Goal: Task Accomplishment & Management: Manage account settings

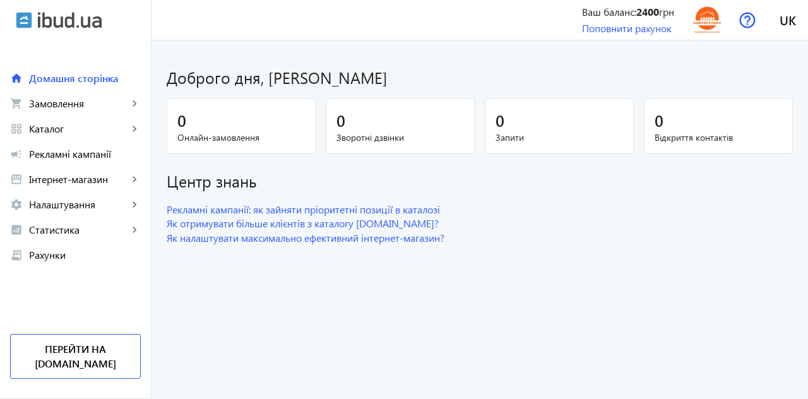
click at [61, 153] on span "Рекламні кампанії" at bounding box center [85, 154] width 112 height 13
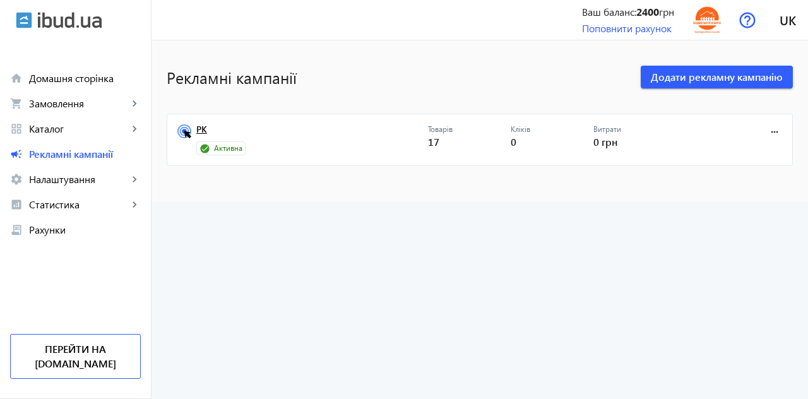
click at [200, 140] on link "РК" at bounding box center [312, 133] width 232 height 18
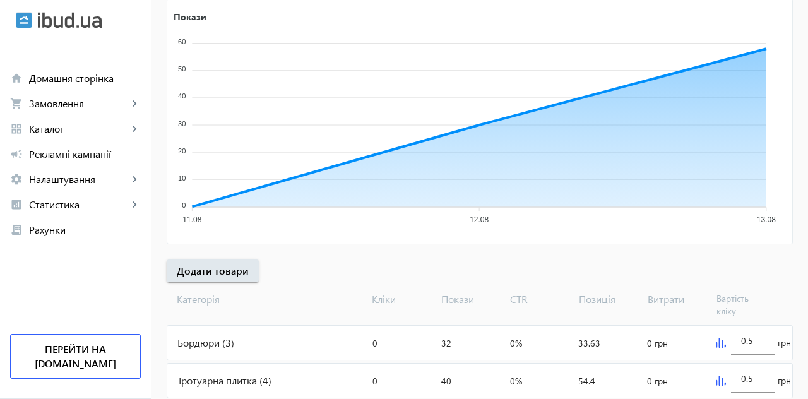
scroll to position [236, 0]
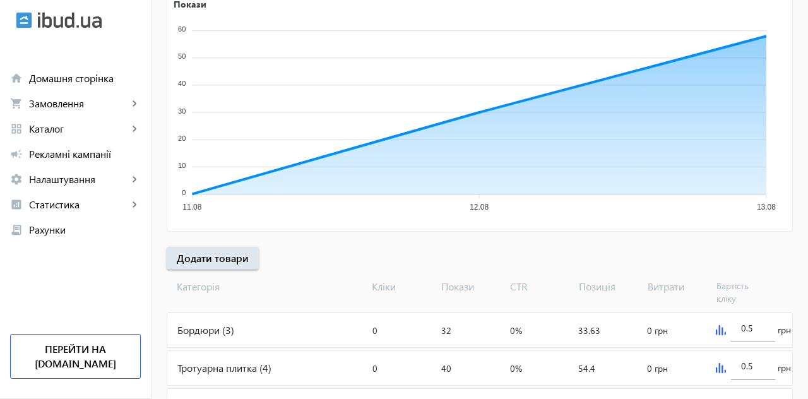
click at [762, 327] on input "0.5" at bounding box center [754, 328] width 24 height 12
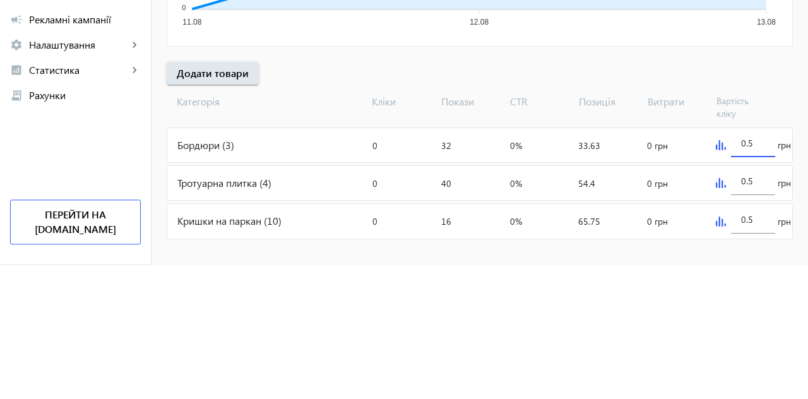
scroll to position [280, 0]
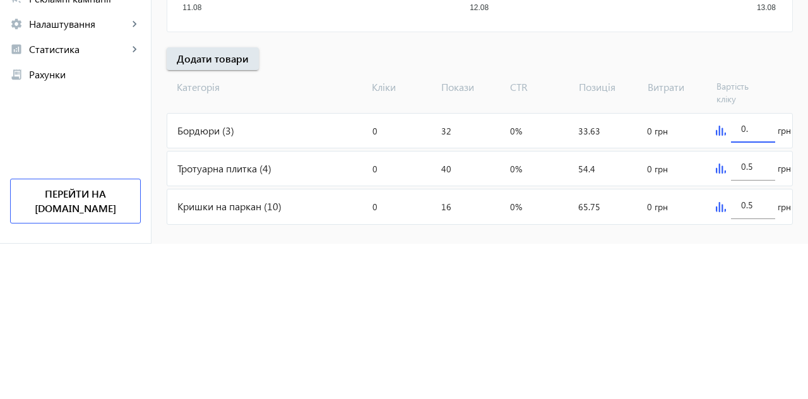
type input "0"
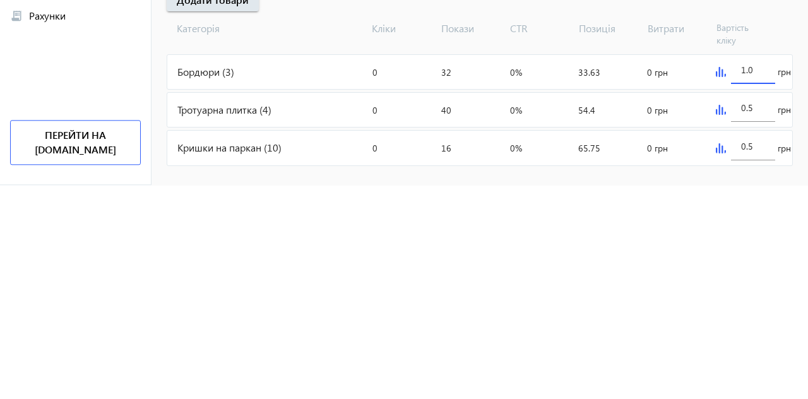
click at [757, 320] on input "0.5" at bounding box center [754, 322] width 24 height 12
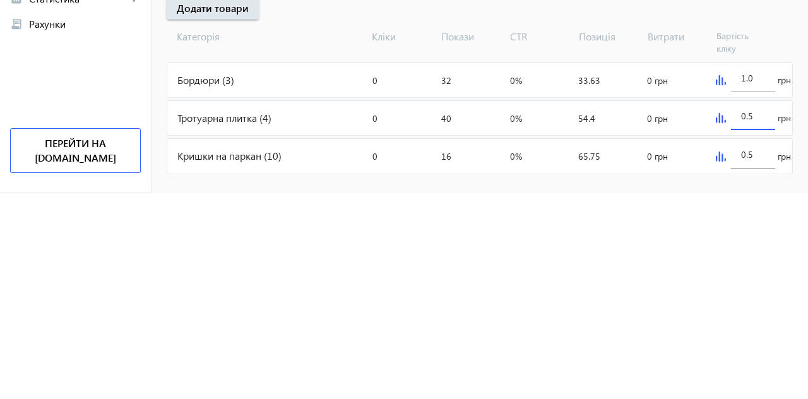
type input "1"
click at [0, 0] on mat-icon "close" at bounding box center [0, 0] width 0 height 0
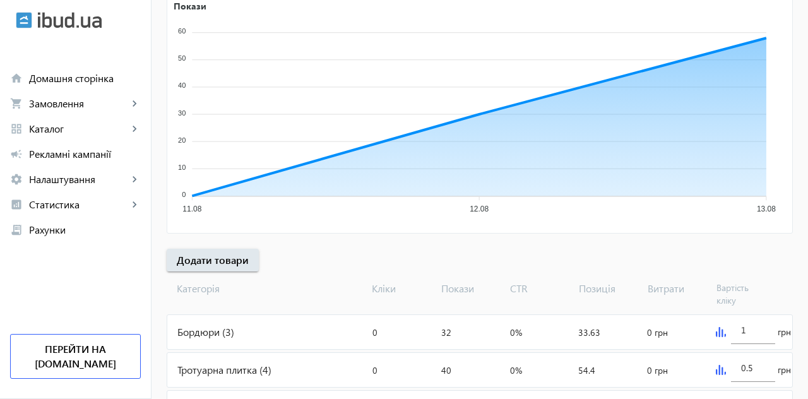
scroll to position [236, 0]
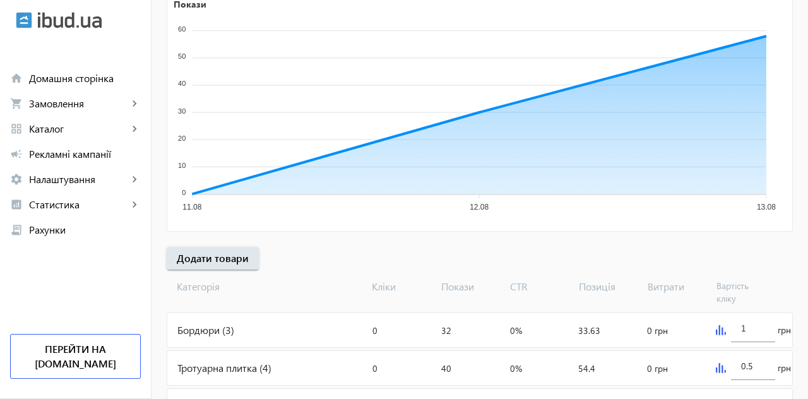
click at [754, 366] on input "0.5" at bounding box center [754, 366] width 24 height 12
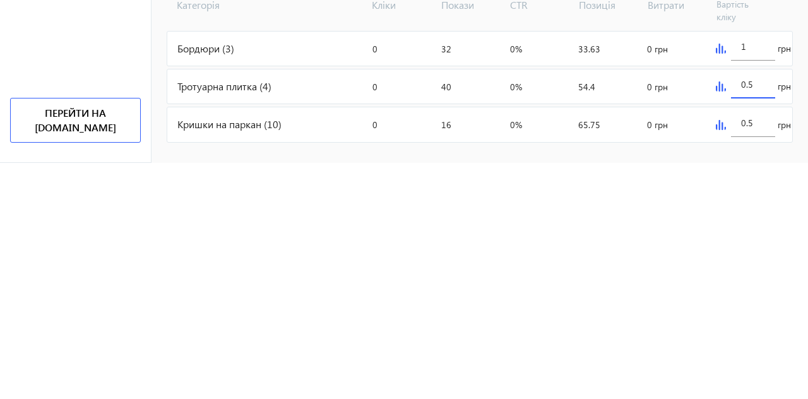
scroll to position [283, 0]
type input "0"
click at [760, 352] on input "0.5" at bounding box center [754, 358] width 24 height 12
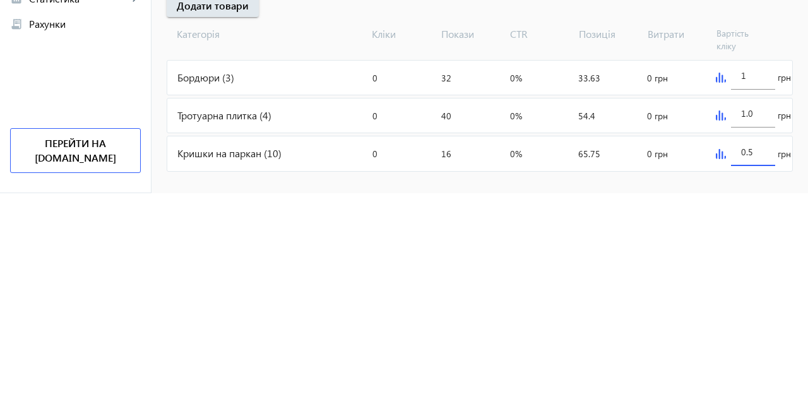
scroll to position [280, 0]
type input "1"
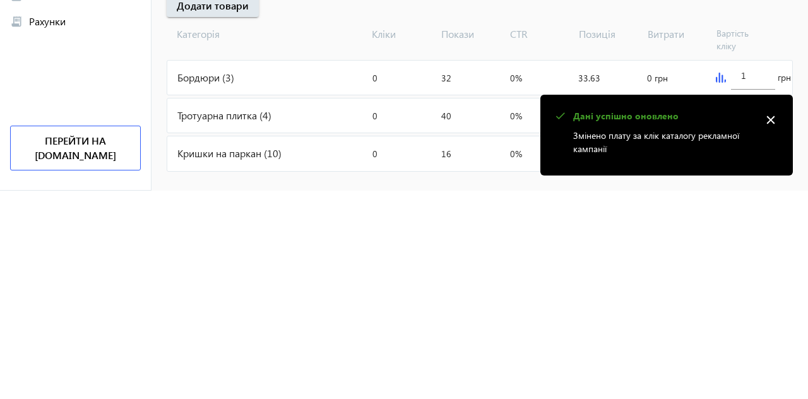
click at [776, 328] on mat-icon "close" at bounding box center [771, 328] width 19 height 19
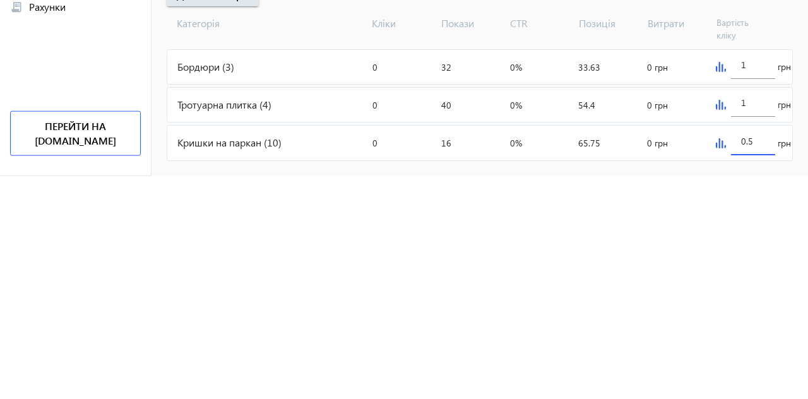
scroll to position [297, 0]
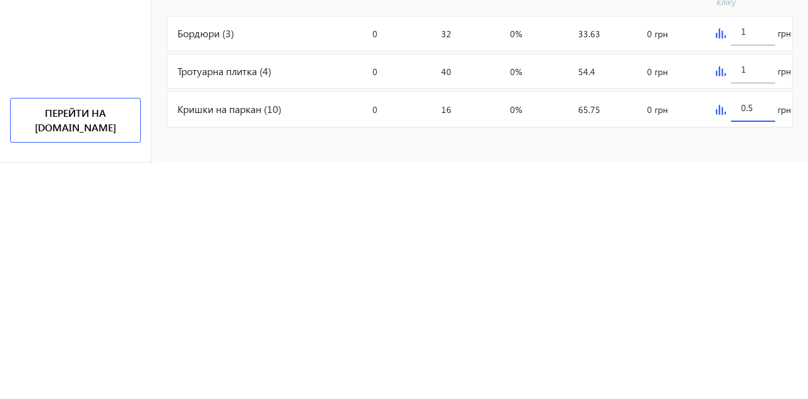
click at [762, 339] on input "0.5" at bounding box center [754, 344] width 24 height 12
type input "0"
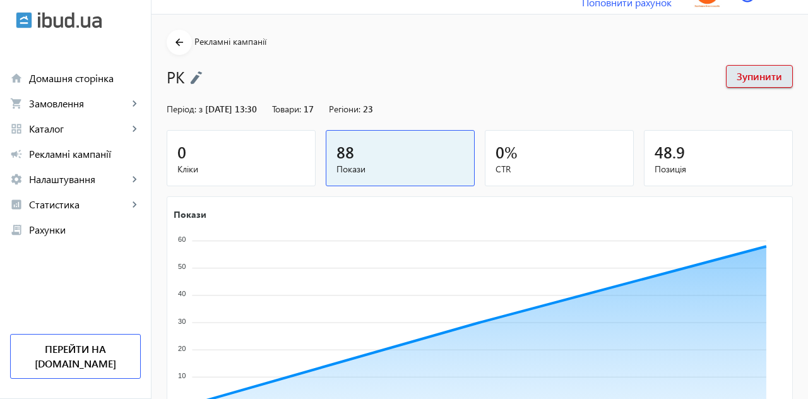
scroll to position [0, 0]
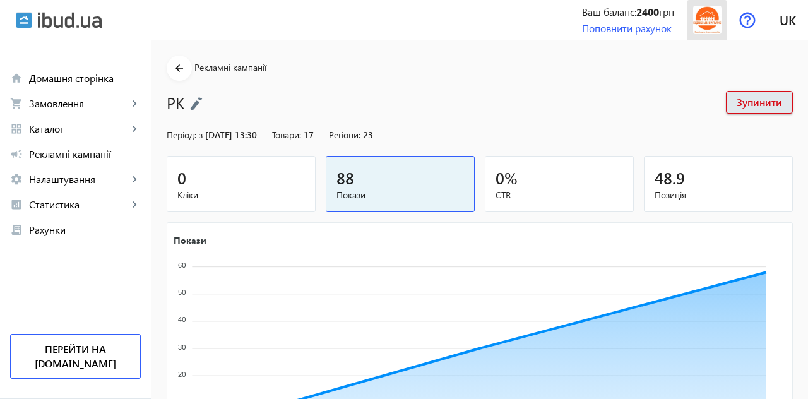
type input "1"
click at [715, 19] on img at bounding box center [708, 20] width 28 height 28
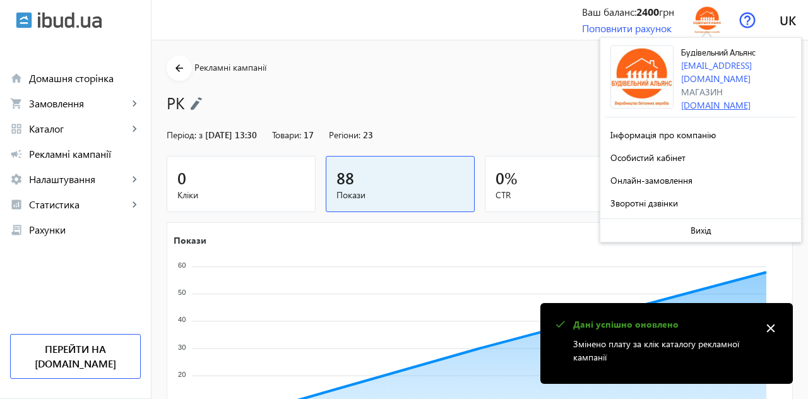
click at [751, 99] on link "[DOMAIN_NAME]" at bounding box center [716, 105] width 69 height 12
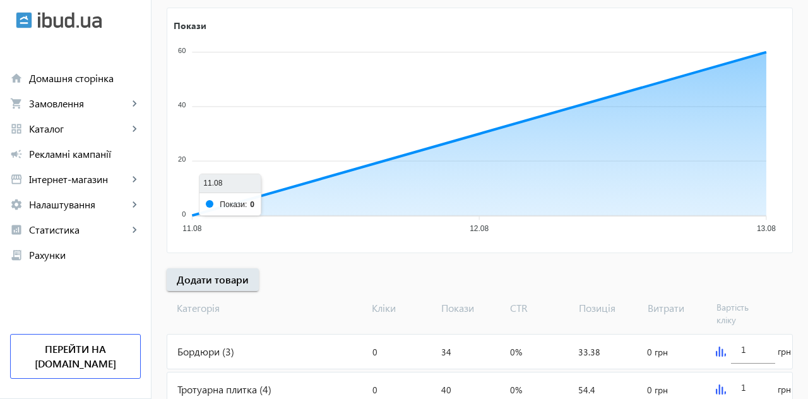
scroll to position [236, 0]
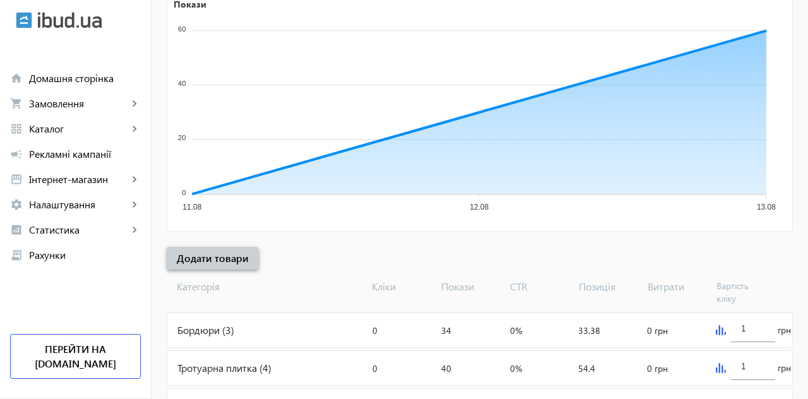
click at [212, 258] on span "Додати товари" at bounding box center [213, 258] width 72 height 14
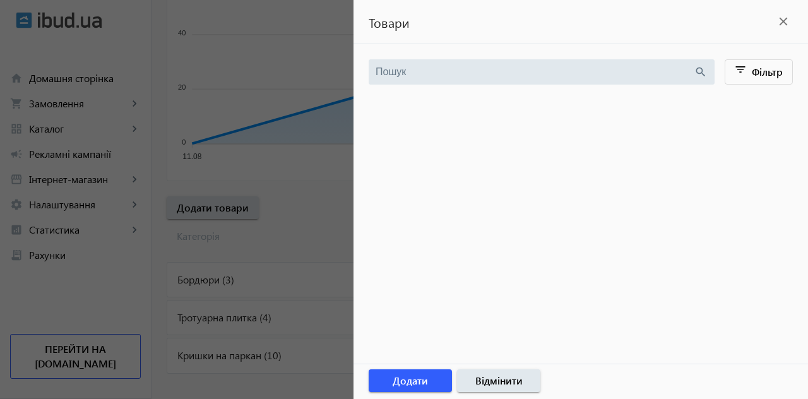
scroll to position [288, 0]
click at [783, 30] on mat-icon "close" at bounding box center [783, 21] width 19 height 19
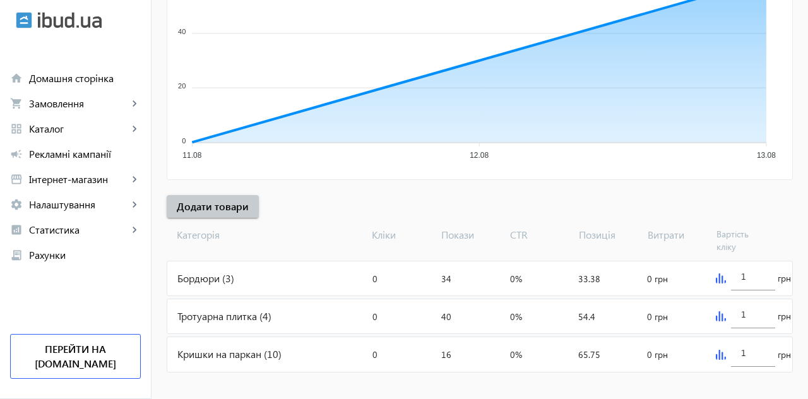
click at [719, 277] on img at bounding box center [721, 278] width 10 height 10
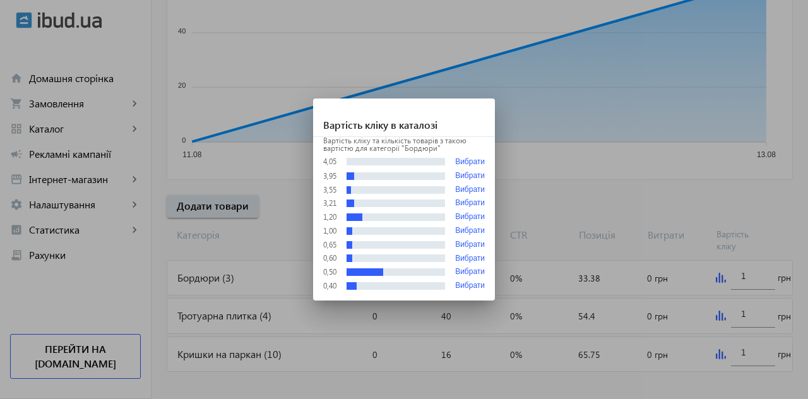
scroll to position [0, 0]
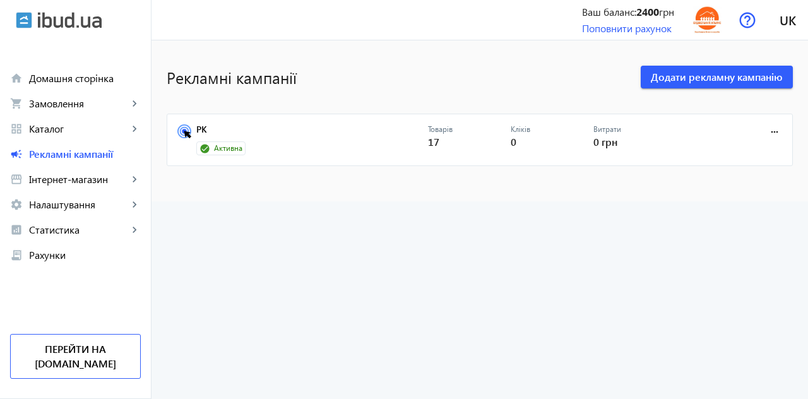
click at [781, 126] on mat-icon "more_horiz" at bounding box center [775, 132] width 14 height 14
click at [669, 345] on div at bounding box center [404, 199] width 808 height 399
click at [61, 135] on link "grid_view Каталог keyboard_arrow_right" at bounding box center [75, 128] width 151 height 25
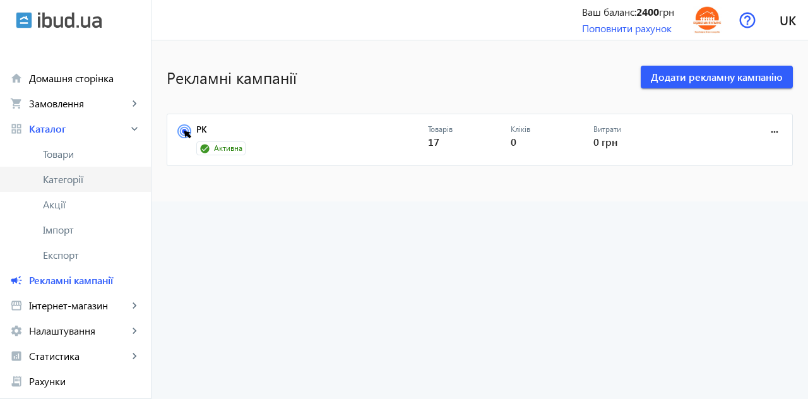
click at [71, 183] on span "Категорії" at bounding box center [92, 179] width 98 height 13
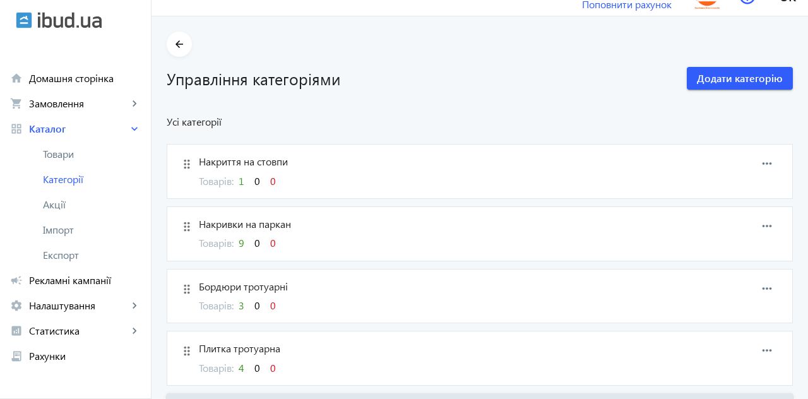
scroll to position [23, 0]
click at [64, 155] on span "Товари" at bounding box center [92, 154] width 98 height 13
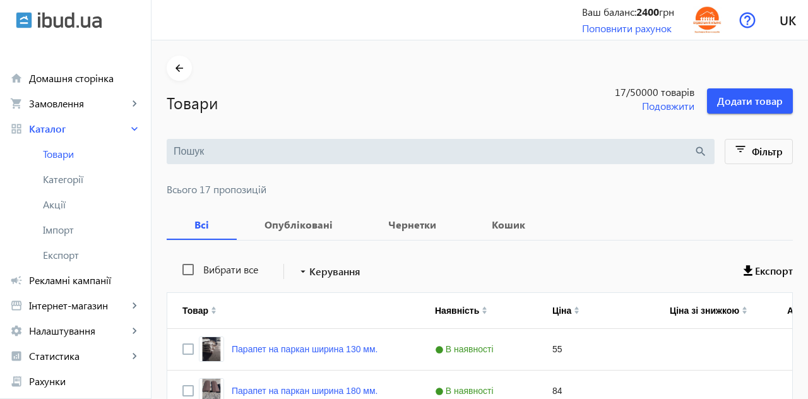
click at [75, 282] on span "Рекламні кампанії" at bounding box center [85, 280] width 112 height 13
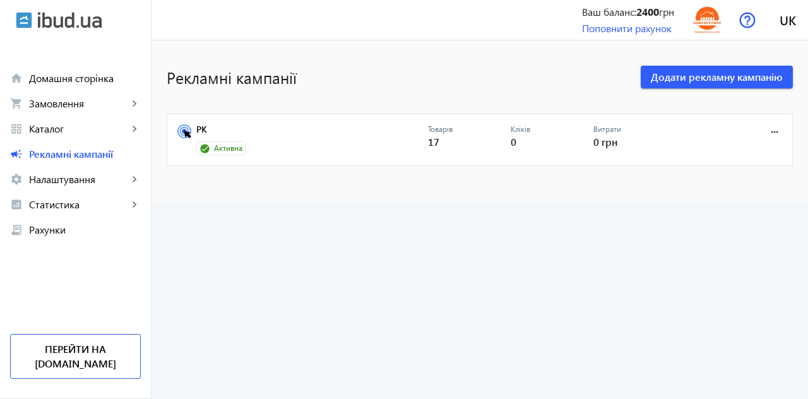
click at [182, 130] on circle at bounding box center [184, 131] width 4 height 4
click at [575, 139] on div "Кліків 0" at bounding box center [552, 140] width 83 height 32
click at [779, 129] on mat-icon "more_horiz" at bounding box center [775, 132] width 14 height 14
click at [619, 286] on div at bounding box center [404, 199] width 808 height 399
click at [69, 181] on span "Налаштування" at bounding box center [78, 179] width 99 height 13
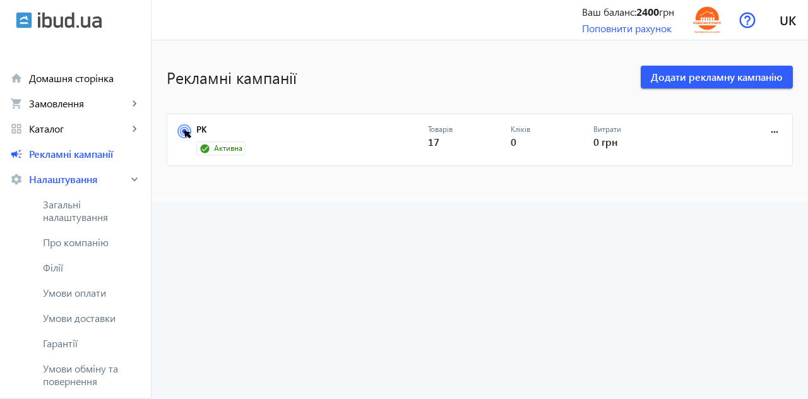
click at [73, 213] on span "Загальні налаштування" at bounding box center [92, 210] width 98 height 25
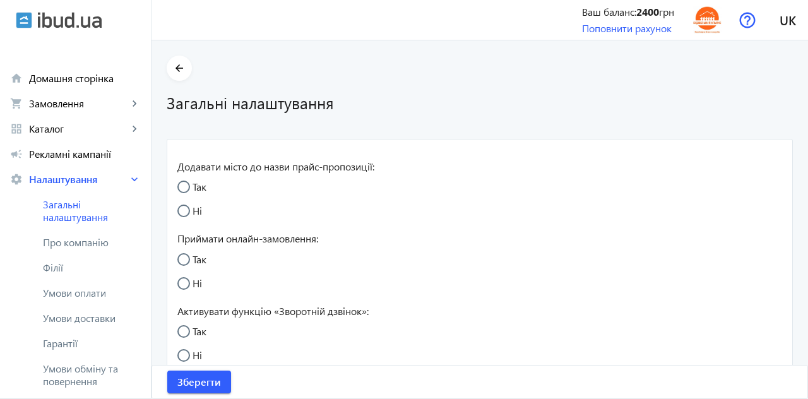
radio input "true"
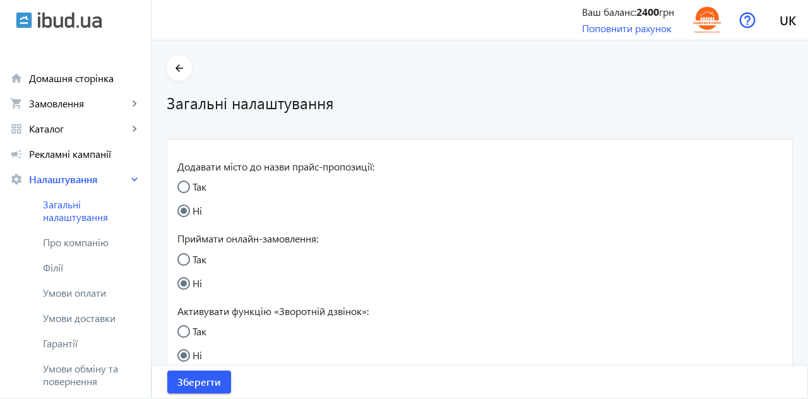
radio input "true"
click at [53, 158] on span "Рекламні кампанії" at bounding box center [85, 154] width 112 height 13
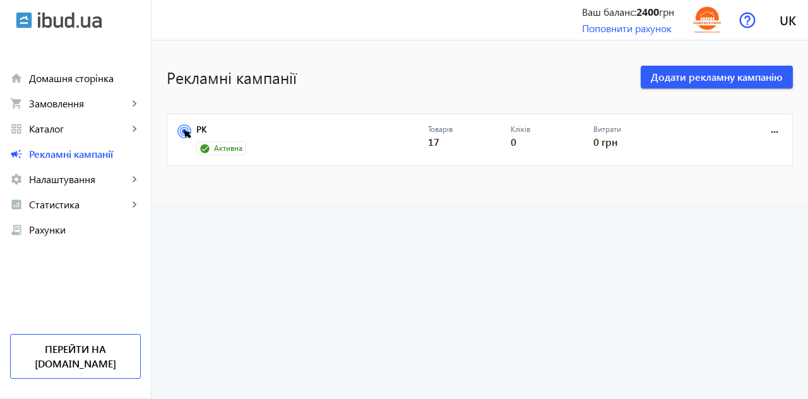
click at [217, 153] on div "Активна" at bounding box center [220, 148] width 49 height 14
click at [436, 144] on span "17" at bounding box center [433, 141] width 11 height 13
click at [520, 143] on div "Кліків 0" at bounding box center [552, 140] width 83 height 32
click at [609, 145] on span "0 грн" at bounding box center [606, 141] width 24 height 13
click at [609, 139] on span "0 грн" at bounding box center [606, 141] width 24 height 13
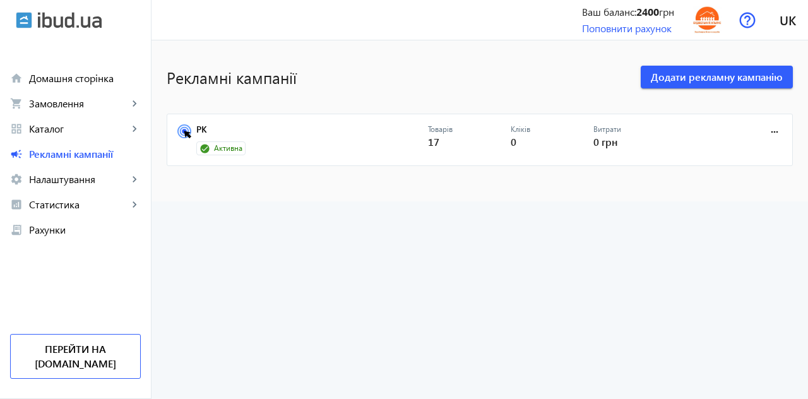
click at [611, 145] on span "0 грн" at bounding box center [606, 141] width 24 height 13
click at [189, 134] on icon at bounding box center [187, 134] width 7 height 7
click at [344, 137] on link "РК" at bounding box center [312, 133] width 232 height 18
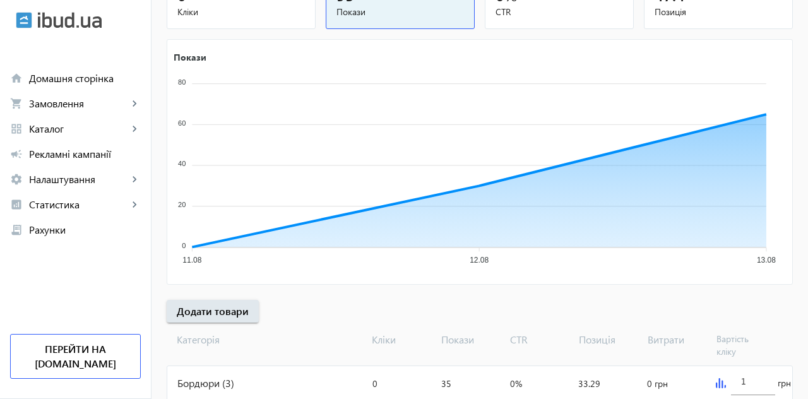
scroll to position [236, 0]
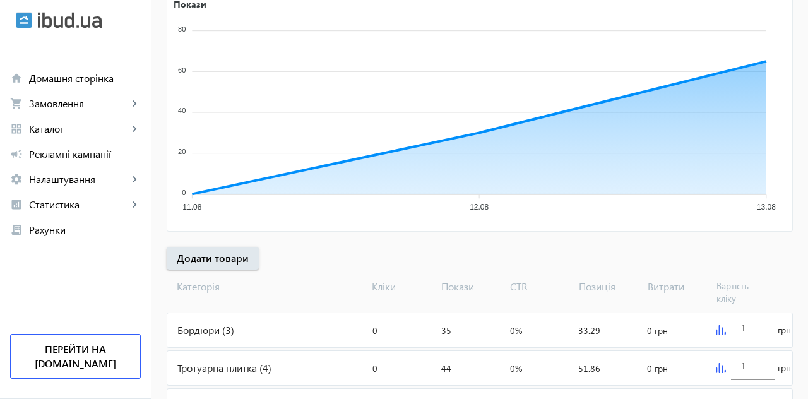
click at [233, 361] on div "Тротуарна плитка (4)" at bounding box center [267, 368] width 200 height 34
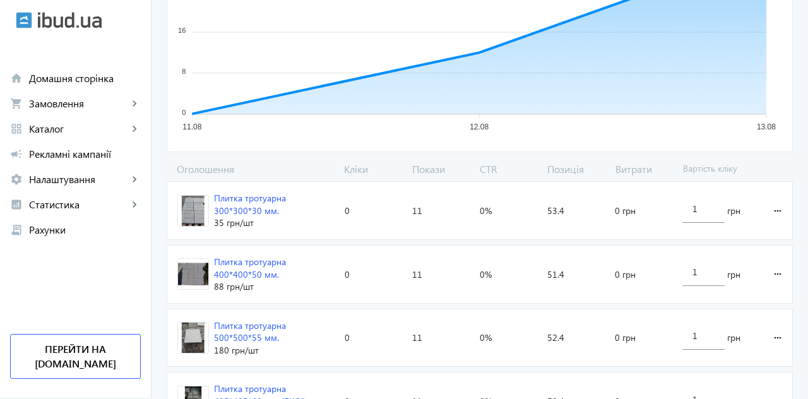
scroll to position [299, 0]
click at [703, 207] on input "1" at bounding box center [703, 208] width 21 height 12
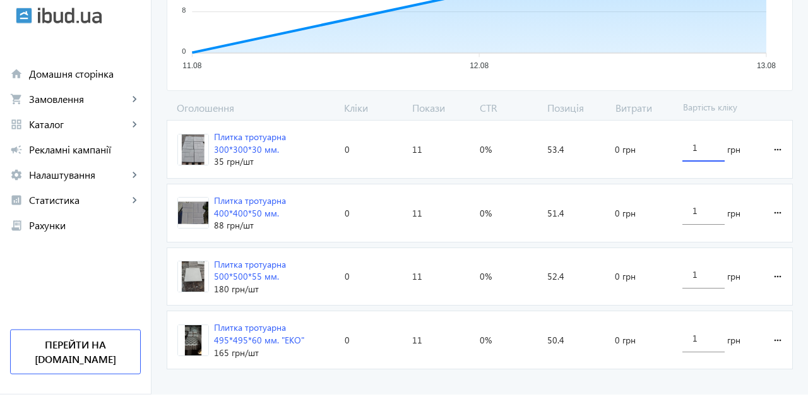
scroll to position [352, 0]
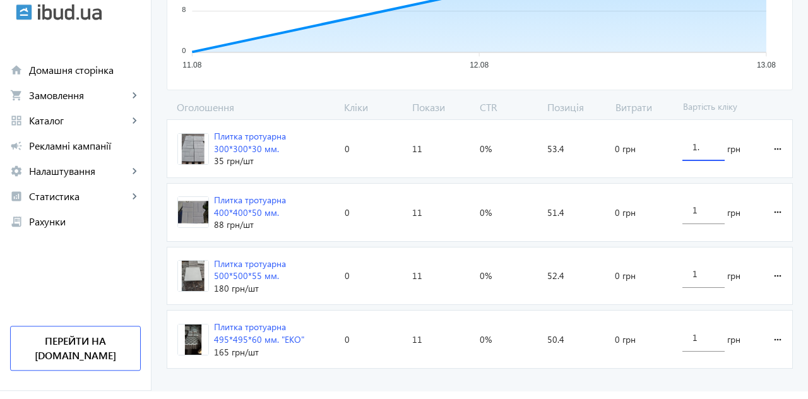
type input "1.5"
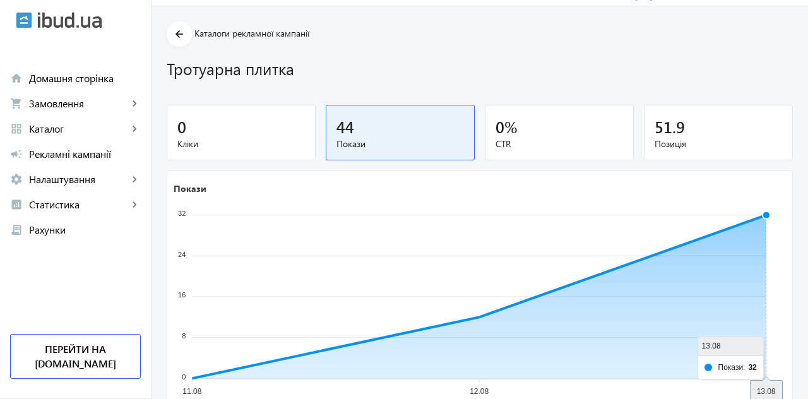
scroll to position [0, 0]
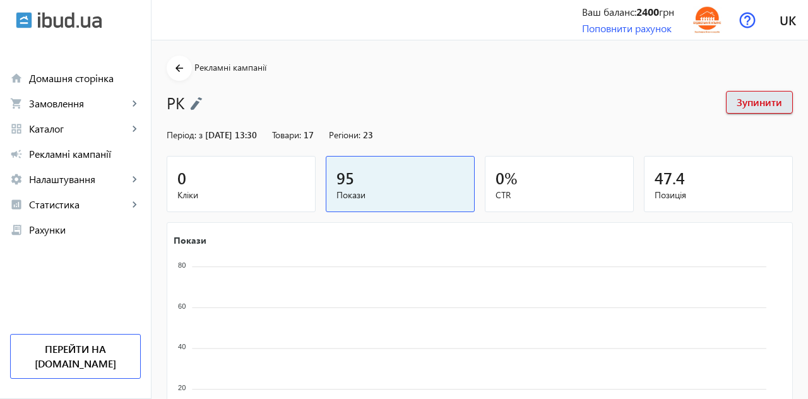
scroll to position [236, 0]
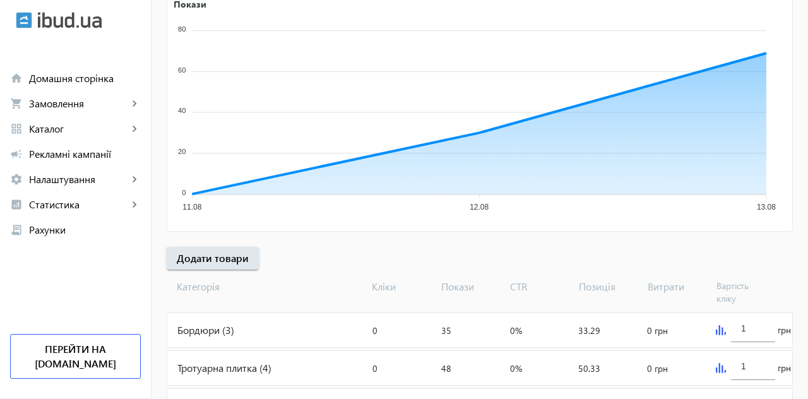
click at [231, 368] on div "Тротуарна плитка (4)" at bounding box center [267, 368] width 200 height 34
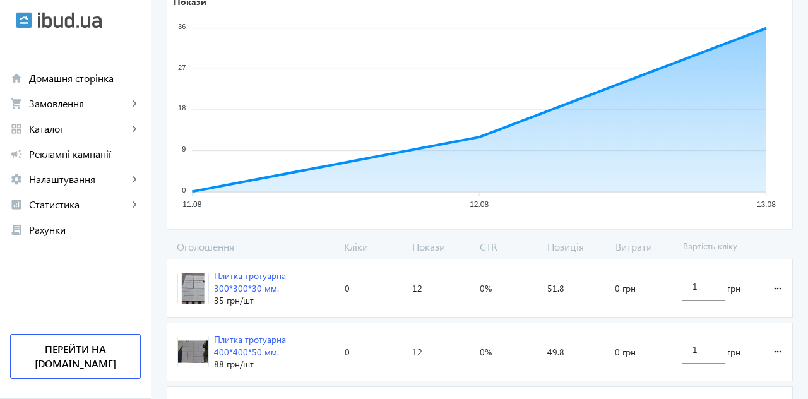
scroll to position [308, 0]
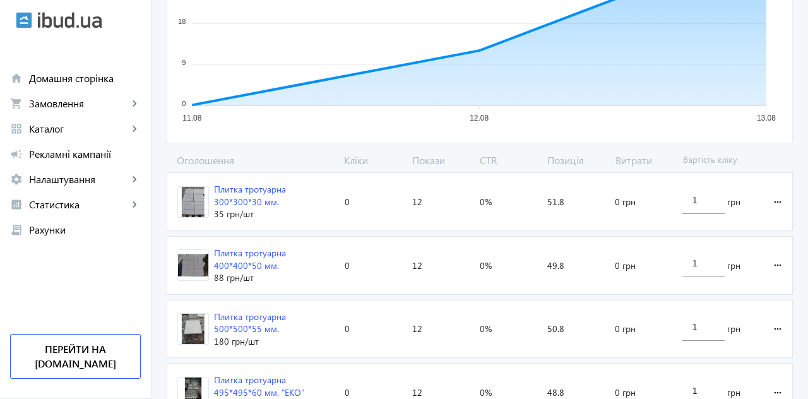
click at [705, 198] on input "1" at bounding box center [703, 200] width 21 height 12
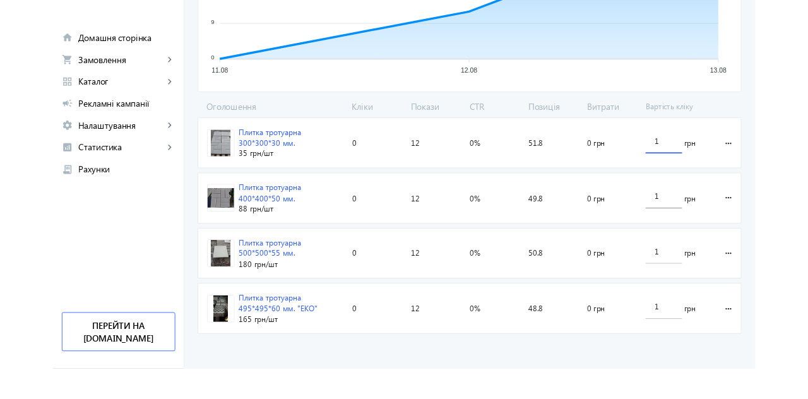
scroll to position [316, 0]
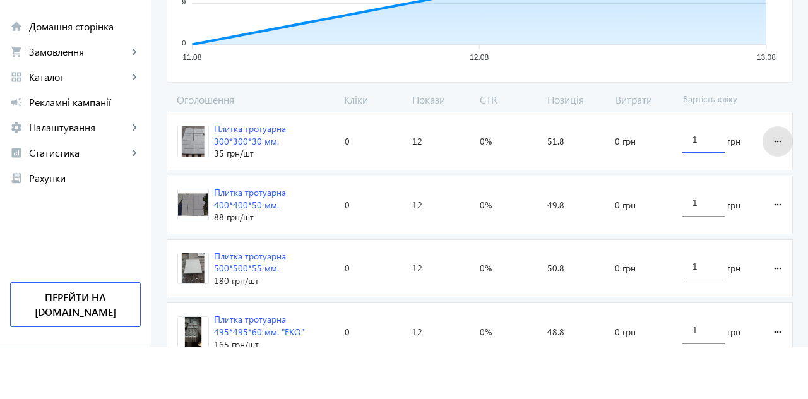
click at [778, 187] on mat-icon "more_horiz" at bounding box center [778, 193] width 15 height 30
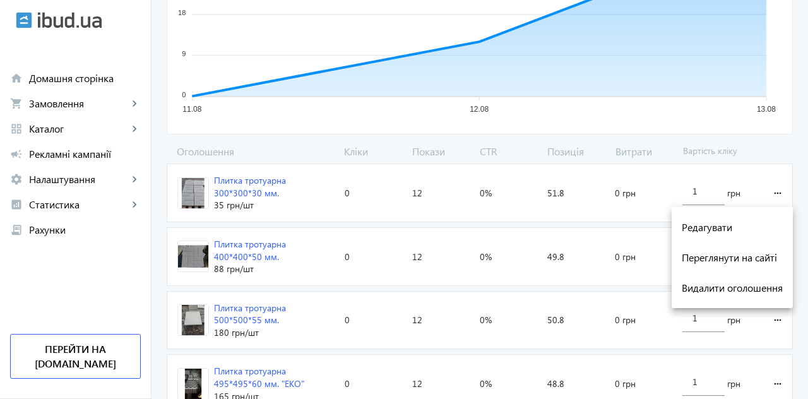
click at [767, 255] on span "Переглянути на сайті" at bounding box center [732, 258] width 101 height 10
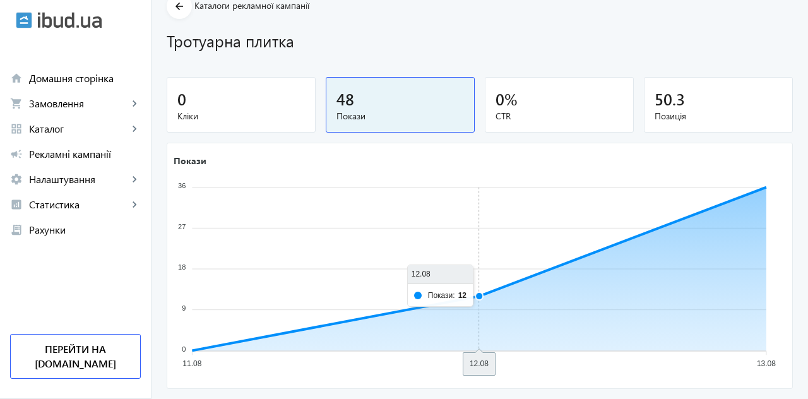
scroll to position [54, 0]
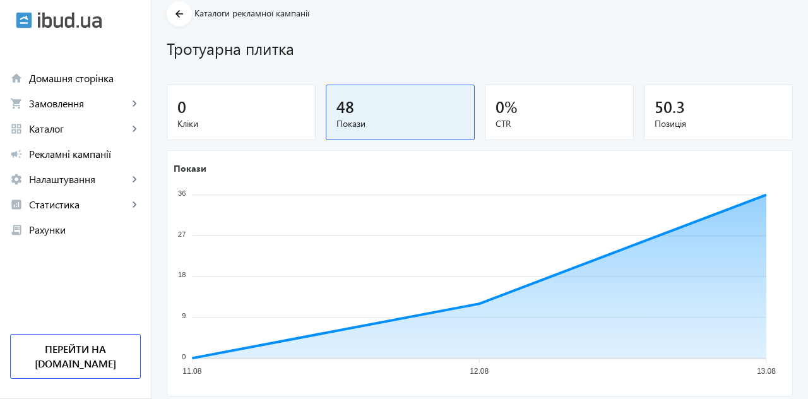
click at [675, 107] on span "50.3" at bounding box center [670, 106] width 30 height 21
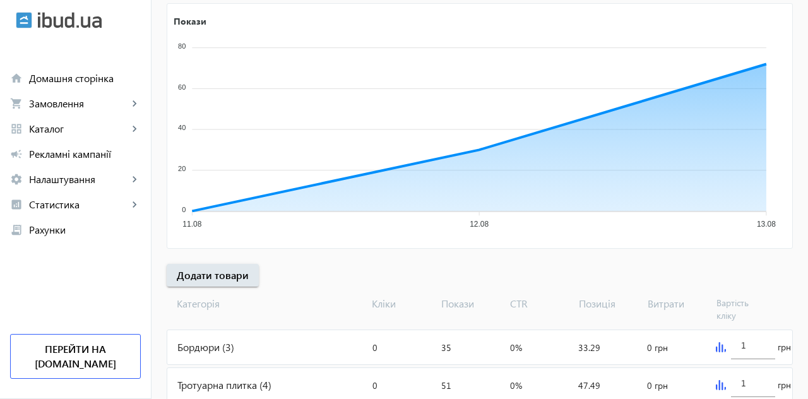
scroll to position [236, 0]
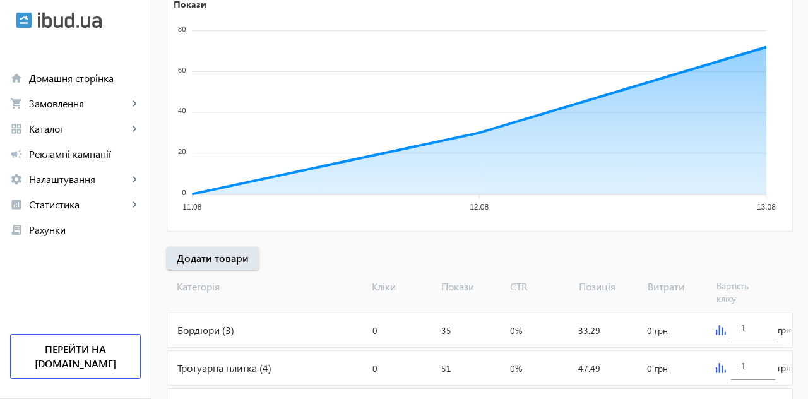
click at [231, 364] on div "Тротуарна плитка (4)" at bounding box center [267, 368] width 200 height 34
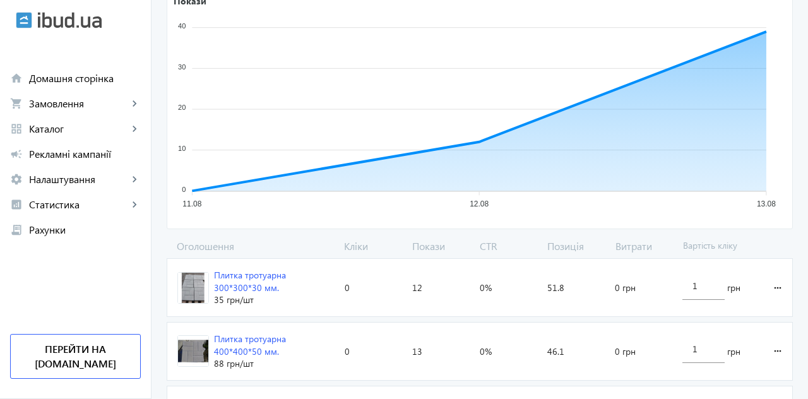
scroll to position [224, 0]
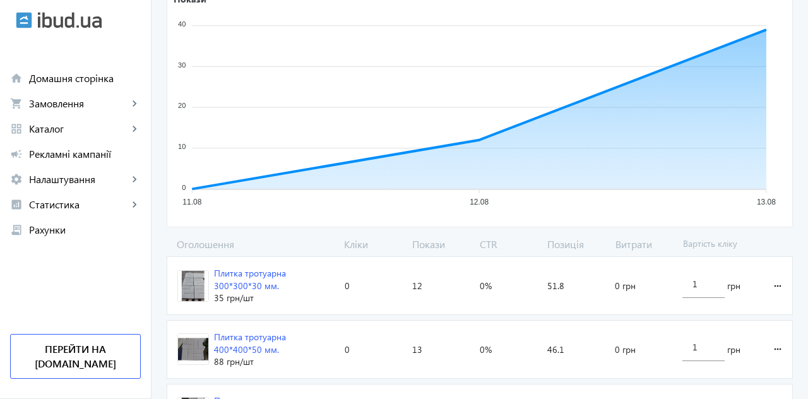
click at [256, 278] on div "Плитка тротуарна 300*300*30 мм." at bounding box center [274, 279] width 121 height 25
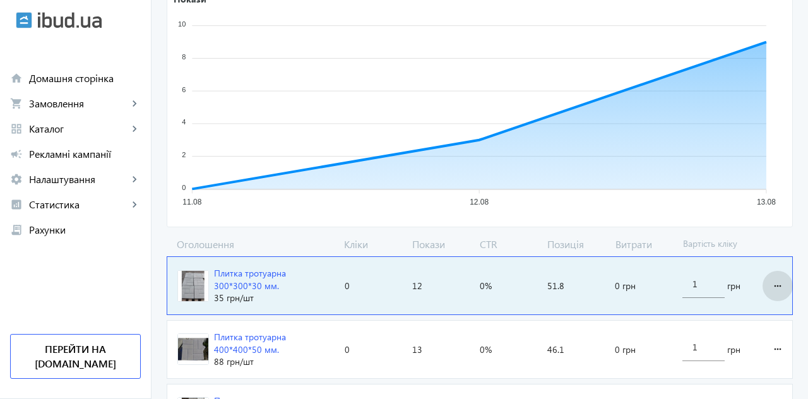
click at [781, 285] on mat-icon "more_horiz" at bounding box center [778, 286] width 15 height 30
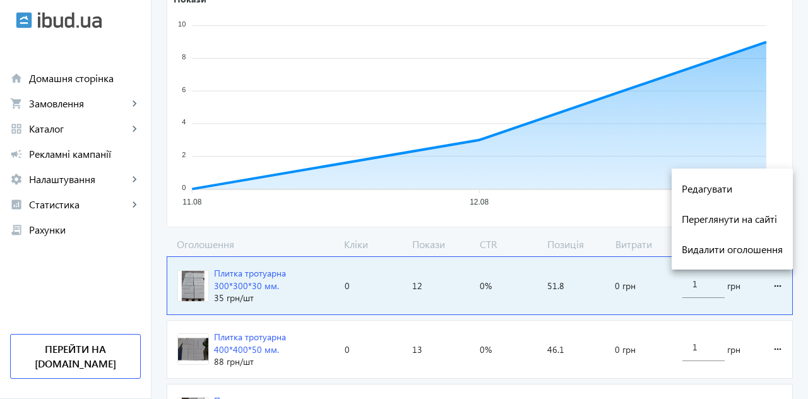
click at [754, 224] on span "Переглянути на сайті" at bounding box center [732, 219] width 101 height 10
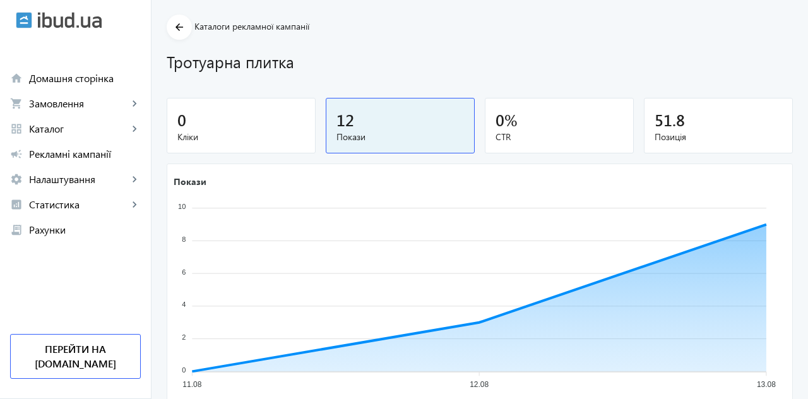
scroll to position [0, 0]
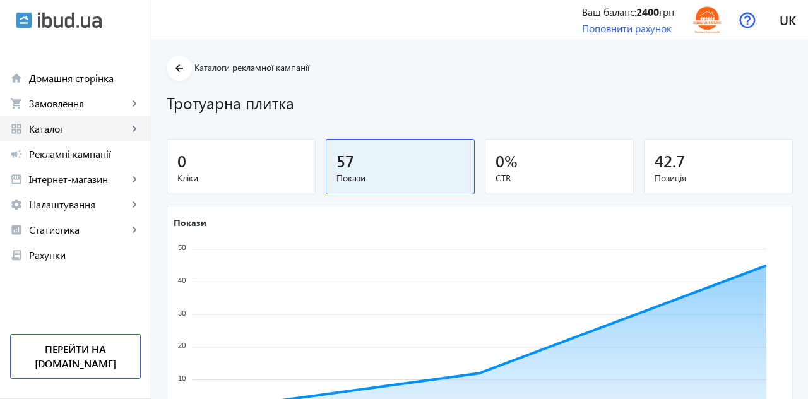
click at [52, 131] on span "Каталог" at bounding box center [78, 129] width 99 height 13
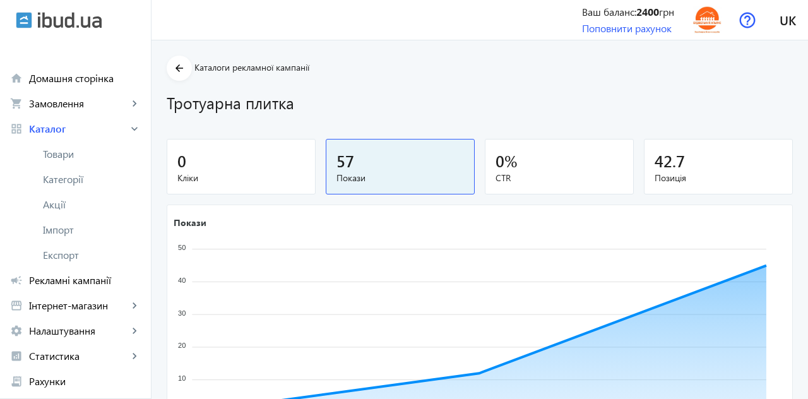
click at [56, 280] on span "Рекламні кампанії" at bounding box center [85, 280] width 112 height 13
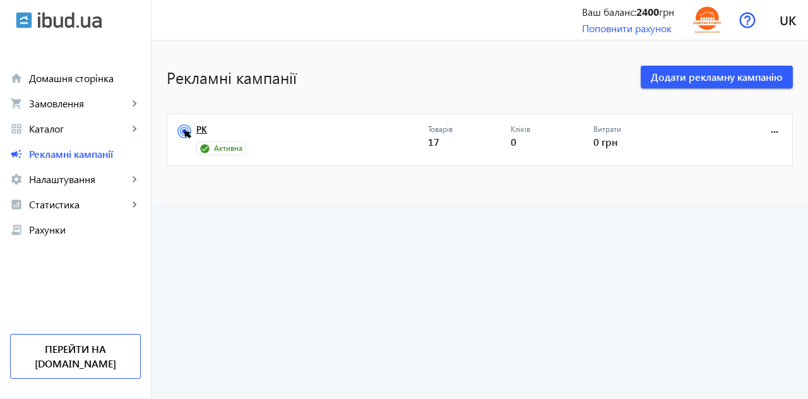
click at [390, 141] on link "РК" at bounding box center [312, 133] width 232 height 18
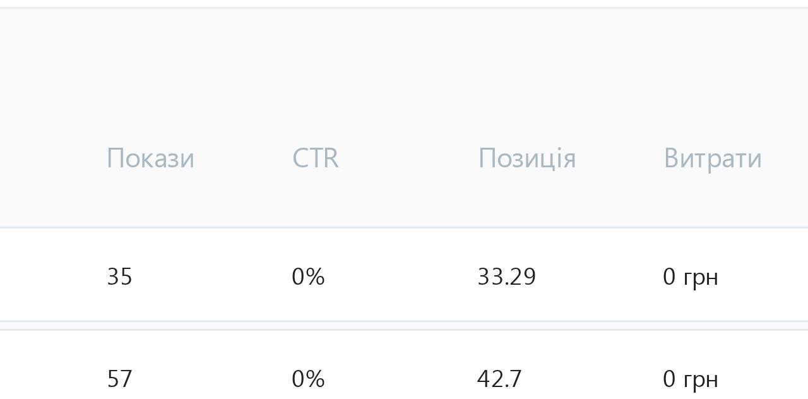
scroll to position [236, 0]
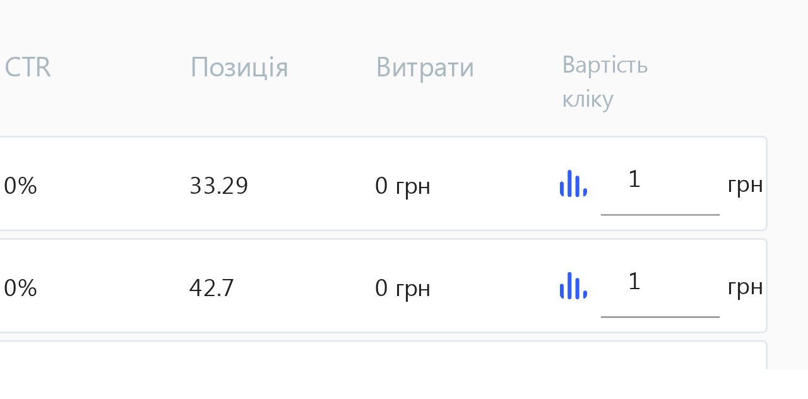
click at [752, 332] on input "1" at bounding box center [754, 328] width 24 height 12
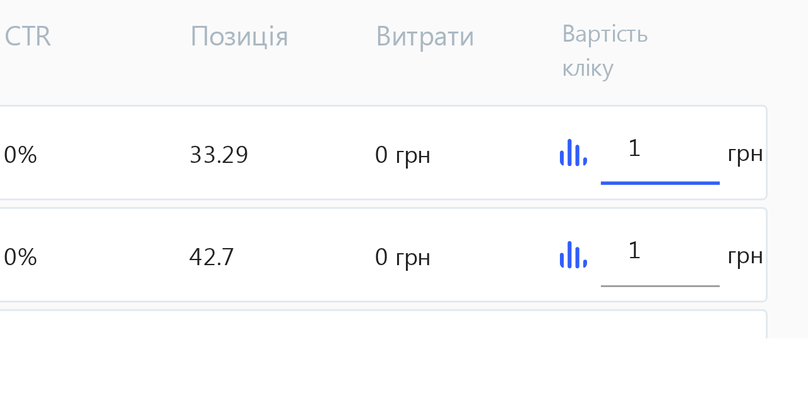
scroll to position [245, 0]
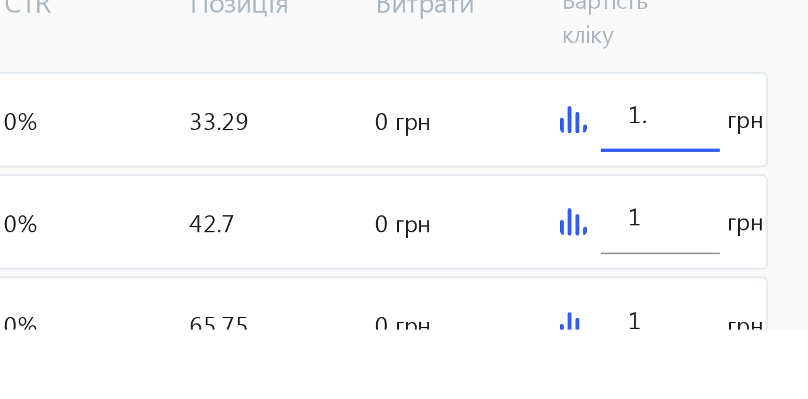
type input "1.4"
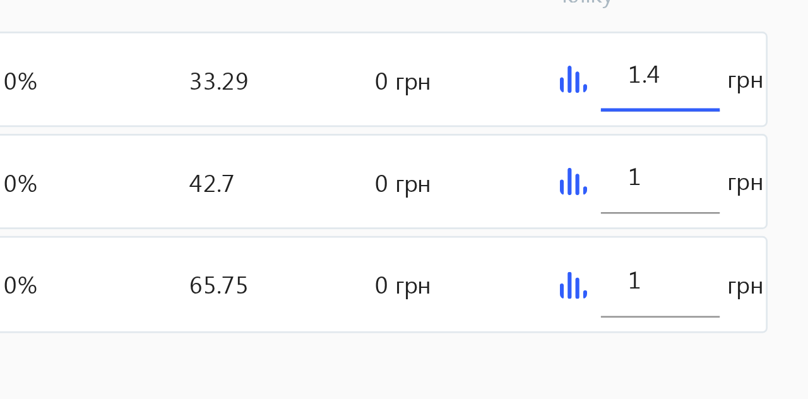
scroll to position [297, 0]
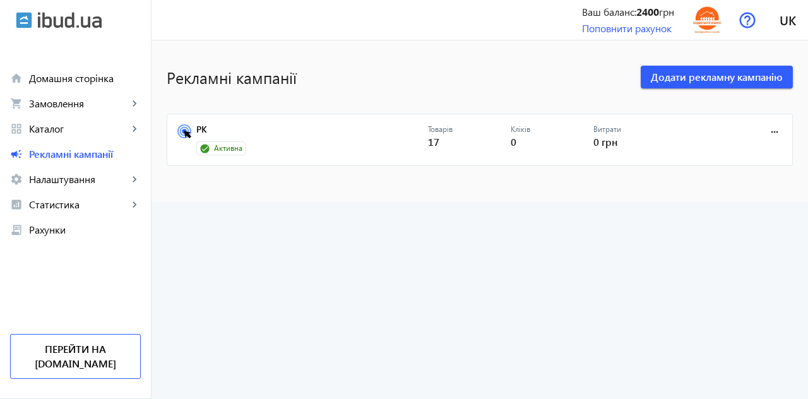
click at [417, 153] on div "Активна" at bounding box center [312, 148] width 232 height 14
click at [509, 150] on div "Товарів 17" at bounding box center [469, 140] width 83 height 32
click at [417, 139] on link "РК" at bounding box center [312, 133] width 232 height 18
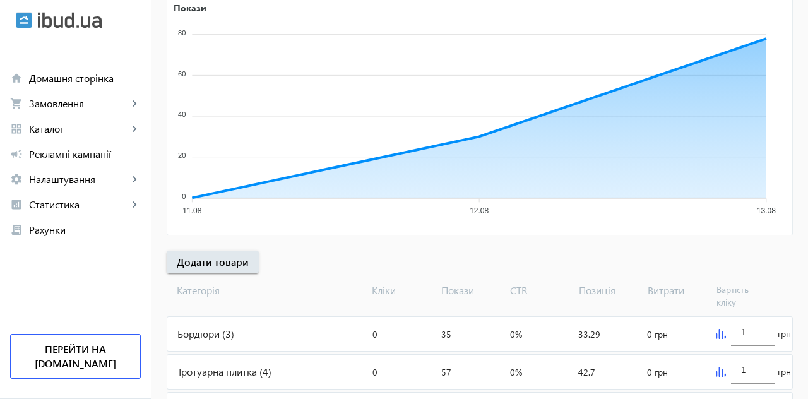
scroll to position [236, 0]
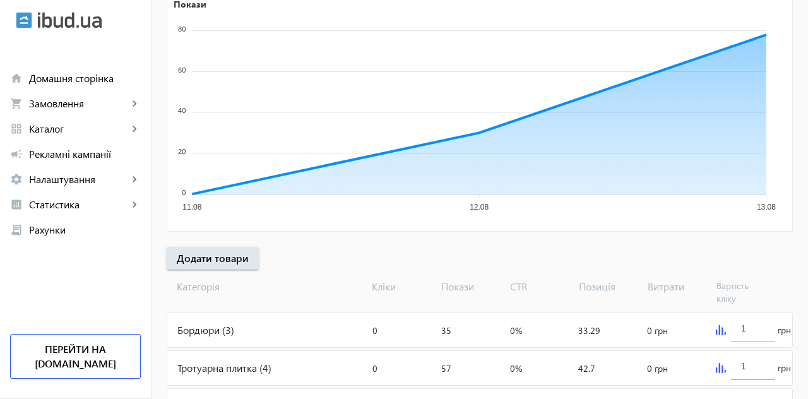
click at [760, 331] on input "1" at bounding box center [754, 328] width 24 height 12
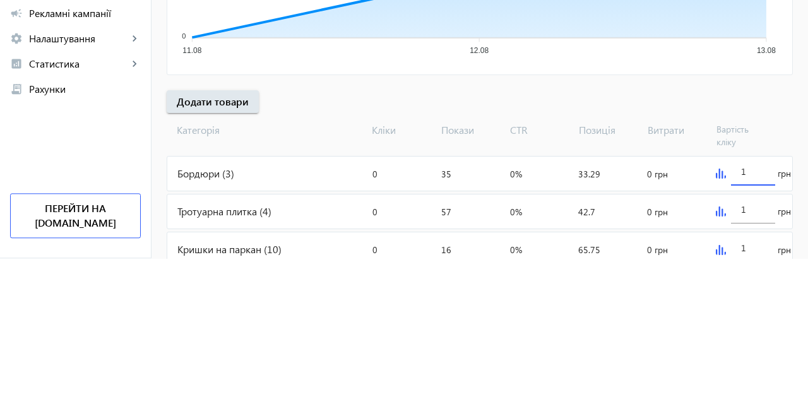
scroll to position [252, 0]
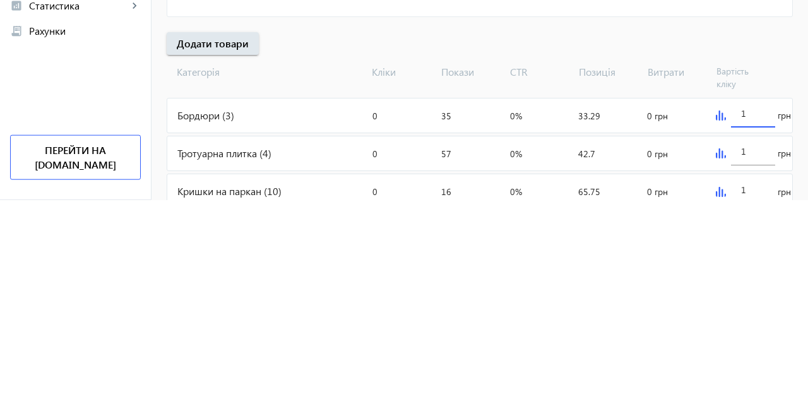
click at [723, 317] on img at bounding box center [721, 314] width 10 height 10
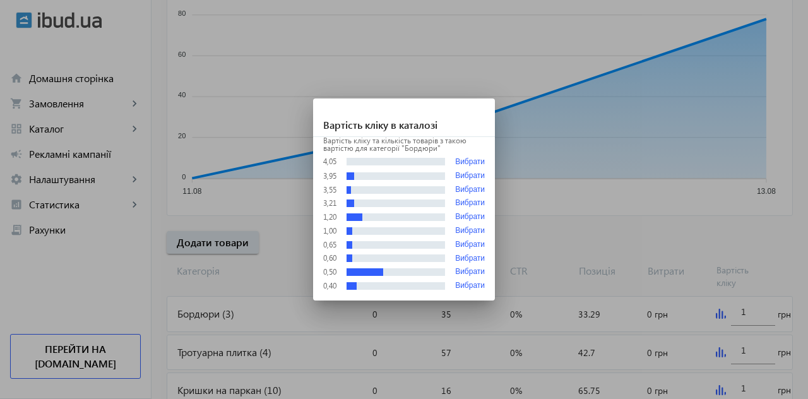
scroll to position [0, 0]
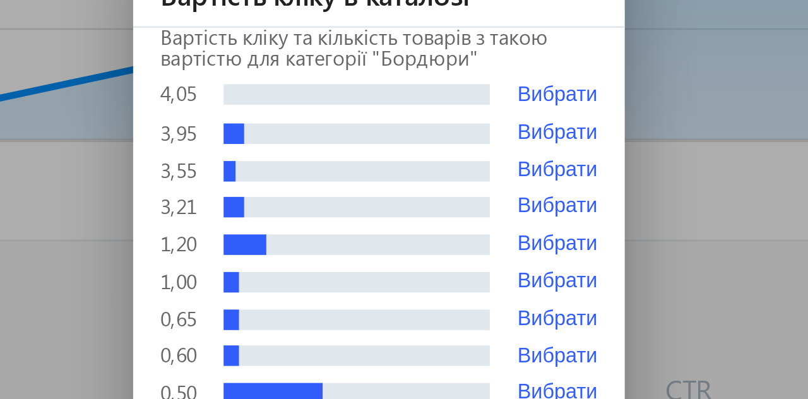
click at [474, 206] on button "Вибрати" at bounding box center [470, 203] width 30 height 9
type input "3.21"
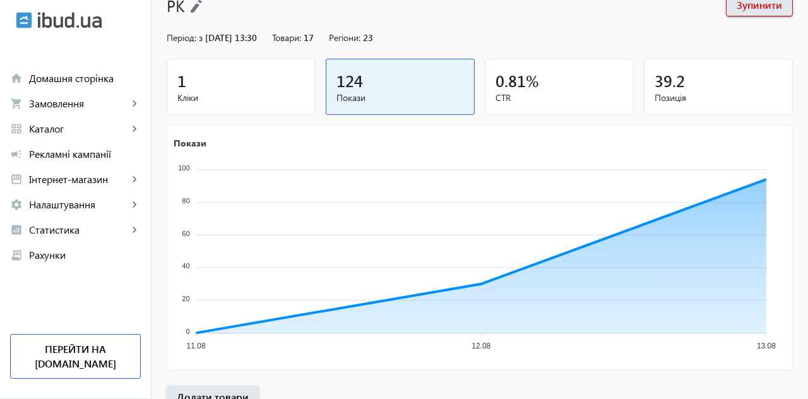
scroll to position [98, 0]
